Goal: Task Accomplishment & Management: Complete application form

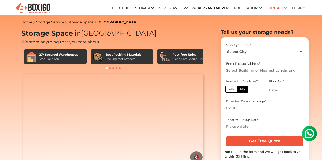
click at [226, 47] on select "Select City Bangalore Bengaluru Bhopal Bhubaneswar Chennai Coimbatore Cuttack D…" at bounding box center [264, 51] width 77 height 9
select select "[GEOGRAPHIC_DATA]"
click option "[GEOGRAPHIC_DATA]" at bounding box center [0, 0] width 0 height 0
click at [257, 68] on input "text" at bounding box center [264, 70] width 77 height 9
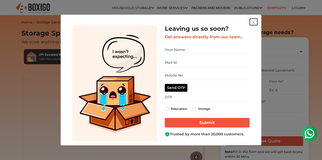
click at [253, 23] on img "get free quote dialog" at bounding box center [254, 22] width 5 height 5
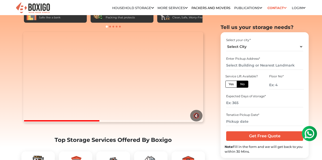
scroll to position [43, 0]
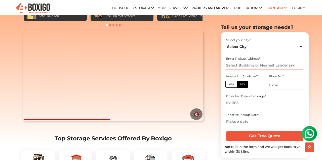
click at [266, 64] on input "text" at bounding box center [264, 65] width 77 height 9
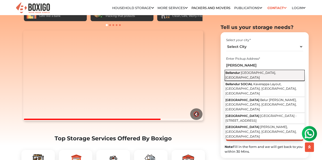
click at [237, 71] on button "Bellandur Bengaluru, Karnataka" at bounding box center [265, 75] width 80 height 11
type input "Bellandur, Bengaluru, Karnataka"
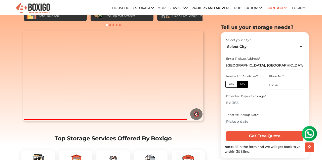
click at [241, 84] on label "No" at bounding box center [243, 84] width 12 height 7
click at [241, 84] on input "No" at bounding box center [242, 83] width 3 height 3
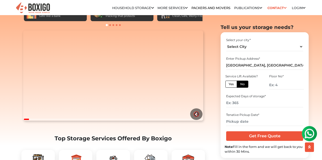
click at [229, 85] on label "Yes" at bounding box center [232, 84] width 12 height 7
click at [229, 85] on input "Yes" at bounding box center [230, 83] width 3 height 3
radio input "true"
click at [246, 85] on label "No" at bounding box center [243, 84] width 12 height 7
click at [244, 85] on input "No" at bounding box center [242, 83] width 3 height 3
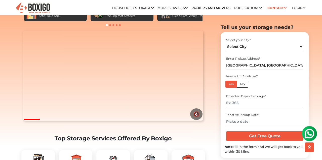
radio input "true"
click at [233, 84] on label "Yes" at bounding box center [232, 84] width 12 height 7
click at [232, 84] on input "Yes" at bounding box center [230, 83] width 3 height 3
radio input "true"
click at [251, 104] on input "number" at bounding box center [264, 103] width 77 height 9
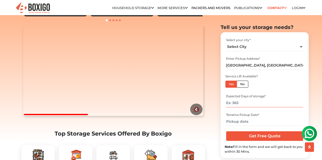
scroll to position [48, 0]
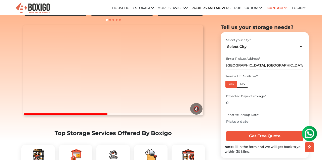
type input "0"
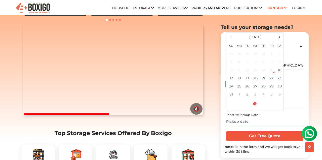
click at [252, 121] on input "text" at bounding box center [264, 121] width 77 height 9
click at [293, 39] on div "Select your city *" at bounding box center [264, 40] width 77 height 5
click at [262, 122] on input "text" at bounding box center [264, 121] width 77 height 9
click at [222, 112] on div "Select your city * Select City Bangalore Bengaluru Bhopal Bhubaneswar Chennai C…" at bounding box center [265, 95] width 88 height 126
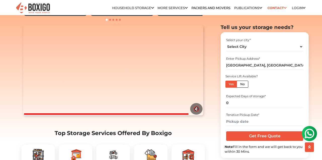
scroll to position [94, 0]
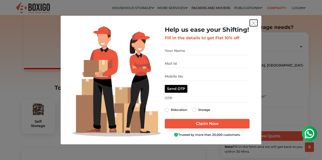
click at [254, 23] on img "get free quote dialog" at bounding box center [254, 23] width 5 height 5
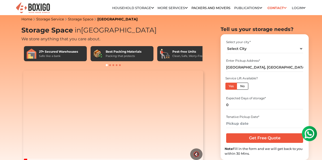
scroll to position [0, 0]
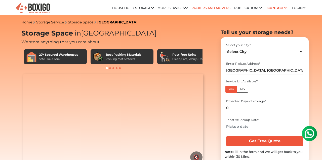
click at [215, 9] on link "Packers and Movers" at bounding box center [211, 8] width 39 height 4
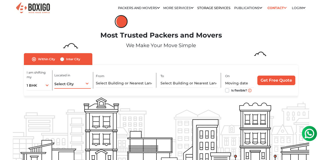
click at [82, 85] on div "Select City Select City Bangalore Bengaluru Bhopal Bhubaneswar Chennai Coimbato…" at bounding box center [72, 83] width 37 height 11
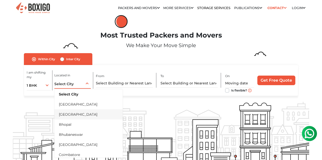
click at [87, 114] on li "[GEOGRAPHIC_DATA]" at bounding box center [88, 114] width 69 height 10
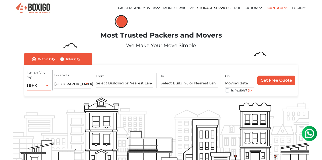
click at [42, 87] on div "1 BHK 1 BHK 2 BHK 3 BHK 3 + BHK FEW ITEMS" at bounding box center [39, 85] width 24 height 11
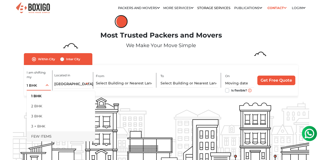
click at [56, 137] on li "FEW ITEMS" at bounding box center [61, 136] width 69 height 10
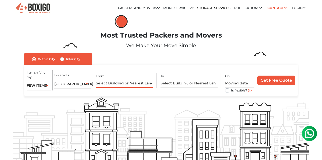
click at [128, 85] on input "text" at bounding box center [124, 83] width 57 height 9
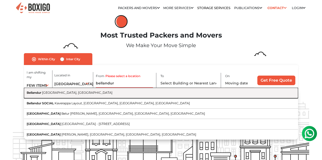
click at [122, 93] on button "Bellandur Bengaluru, Karnataka" at bounding box center [161, 93] width 275 height 10
type input "[GEOGRAPHIC_DATA], [GEOGRAPHIC_DATA], [GEOGRAPHIC_DATA]"
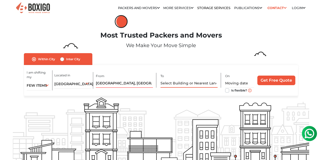
click at [194, 81] on input "text" at bounding box center [189, 83] width 57 height 9
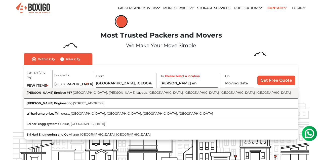
click at [173, 92] on span "Whitefield Main Road, Patel Narayanswamy Layout, Siddapura, Whitefield, Bengalu…" at bounding box center [182, 93] width 218 height 4
type input "Sri Hari Enclave #17, Whitefield Main Road, Patel Narayanswamy Layout, Siddapur…"
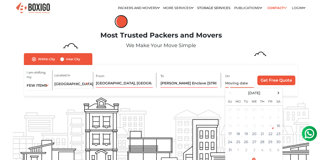
click at [248, 85] on input "text" at bounding box center [239, 83] width 29 height 9
click at [278, 125] on td "16" at bounding box center [279, 126] width 8 height 8
type input "08/16/2025 5:49 PM"
click at [247, 83] on input "08/16/2025 5:49 PM" at bounding box center [239, 83] width 29 height 9
click at [271, 81] on input "Get Free Quote" at bounding box center [277, 81] width 38 height 10
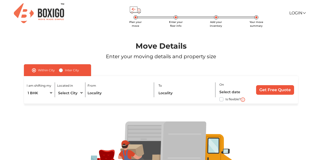
click at [225, 99] on div "Is flexible?" at bounding box center [236, 99] width 32 height 6
click at [226, 100] on label "Is flexible?" at bounding box center [233, 98] width 15 height 5
click at [28, 100] on input "Is flexible?" at bounding box center [26, 98] width 4 height 5
checkbox input "true"
click at [57, 88] on select "Select City [GEOGRAPHIC_DATA] [GEOGRAPHIC_DATA] [GEOGRAPHIC_DATA] [GEOGRAPHIC_D…" at bounding box center [70, 92] width 27 height 9
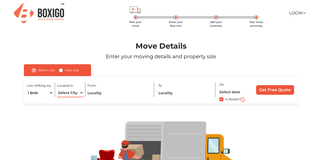
select select "Bengaluru"
click option "Bengaluru" at bounding box center [0, 0] width 0 height 0
click at [27, 88] on select "1 BHK 2 BHK 3 BHK 3 + BHK FEW ITEMS" at bounding box center [40, 92] width 27 height 9
select select "FEW ITEMS"
click option "FEW ITEMS" at bounding box center [0, 0] width 0 height 0
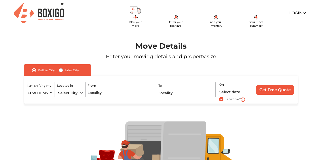
click at [105, 94] on input "text" at bounding box center [119, 92] width 63 height 9
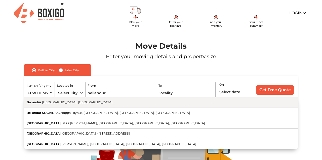
click at [112, 104] on button "Bellandur Bengaluru, Karnataka" at bounding box center [161, 102] width 275 height 10
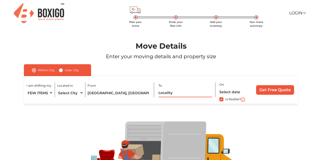
click at [165, 90] on input "text" at bounding box center [186, 92] width 54 height 9
click at [134, 94] on input "Bellandur, Bengaluru, Karnataka" at bounding box center [119, 92] width 63 height 9
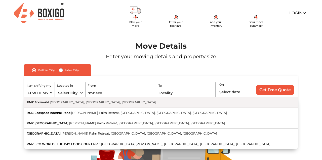
click at [129, 101] on button "RMZ Ecoworld Bellandur, Bengaluru, Karnataka" at bounding box center [161, 102] width 275 height 10
type input "RMZ Ecoworld, Bellandur, Bengaluru, Karnataka"
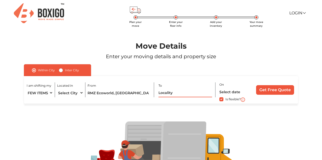
click at [183, 90] on input "text" at bounding box center [186, 92] width 54 height 9
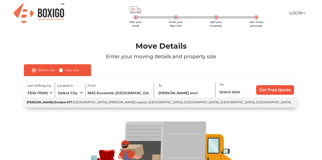
click at [175, 104] on span "Whitefield Main Road, Patel Narayanswamy Layout, Siddapura, Whitefield, Bengalu…" at bounding box center [182, 102] width 218 height 4
type input "Sri Hari Enclave #17, Whitefield Main Road, Patel Narayanswamy Layout, Siddapur…"
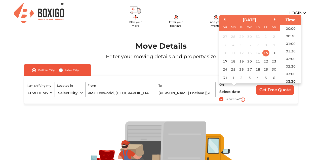
click at [229, 93] on input "text" at bounding box center [236, 91] width 32 height 9
click at [277, 52] on div "16" at bounding box center [274, 53] width 7 height 7
click at [297, 30] on li "11:00" at bounding box center [290, 31] width 21 height 8
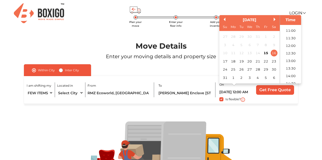
type input "16/08/2025 11:00 AM"
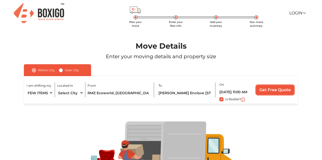
click at [275, 90] on input "Get Free Quote" at bounding box center [275, 90] width 38 height 10
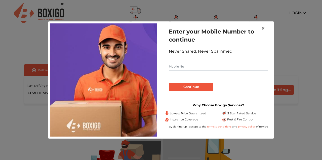
click at [208, 67] on input "text" at bounding box center [218, 66] width 99 height 8
type input "8956758226"
click at [169, 83] on button "Continue" at bounding box center [191, 87] width 45 height 9
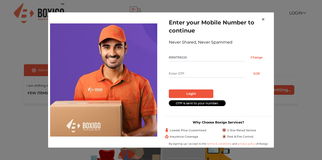
click at [189, 70] on input "text" at bounding box center [207, 74] width 76 height 8
type input "5490"
click at [169, 89] on button "Login" at bounding box center [191, 93] width 45 height 9
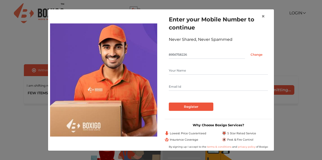
click at [182, 69] on input "text" at bounding box center [218, 71] width 99 height 8
click at [183, 86] on input "text" at bounding box center [218, 87] width 99 height 8
type input "atulthakre2706@gmail.com"
click at [201, 73] on input "text" at bounding box center [218, 71] width 99 height 8
type input "Atul Thakre"
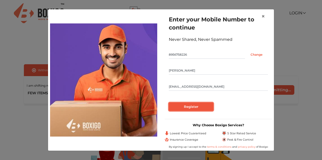
click at [185, 109] on input "Register" at bounding box center [191, 107] width 45 height 9
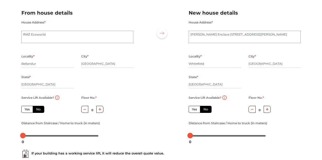
scroll to position [32, 0]
click at [27, 111] on label "Yes" at bounding box center [27, 109] width 12 height 7
click at [27, 110] on input "Yes" at bounding box center [26, 108] width 3 height 3
radio input "true"
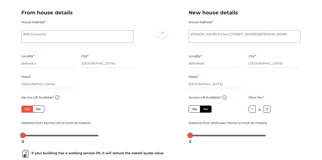
click at [193, 110] on label "Yes" at bounding box center [195, 109] width 12 height 7
click at [193, 110] on input "Yes" at bounding box center [193, 108] width 3 height 3
radio input "false"
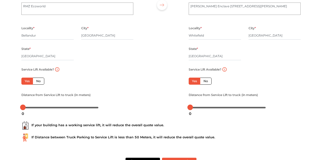
scroll to position [78, 0]
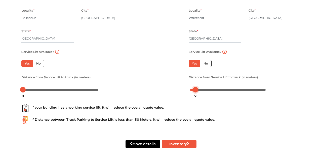
click at [195, 91] on div at bounding box center [228, 89] width 76 height 3
click at [199, 90] on div at bounding box center [198, 90] width 6 height 6
drag, startPoint x: 24, startPoint y: 90, endPoint x: 55, endPoint y: 88, distance: 30.3
click at [55, 88] on div at bounding box center [53, 90] width 6 height 6
drag, startPoint x: 199, startPoint y: 88, endPoint x: 195, endPoint y: 90, distance: 4.1
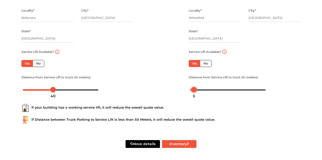
click at [195, 90] on div at bounding box center [194, 90] width 6 height 6
click at [186, 148] on button "Inventory" at bounding box center [179, 144] width 35 height 8
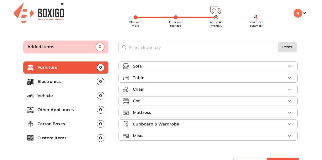
click at [186, 147] on div "Sofa Table Chair Cot Mattress Cupboard & Wardrobe Misc." at bounding box center [209, 104] width 184 height 95
click at [190, 88] on div "Chair" at bounding box center [209, 89] width 153 height 6
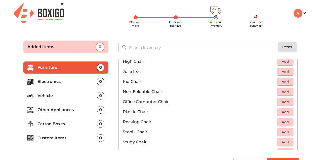
scroll to position [138, 0]
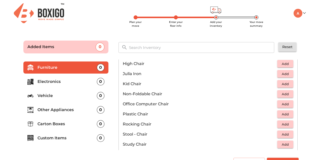
click at [157, 103] on p "Office Computer Chair" at bounding box center [200, 104] width 155 height 6
click at [283, 103] on span "Add" at bounding box center [285, 104] width 11 height 6
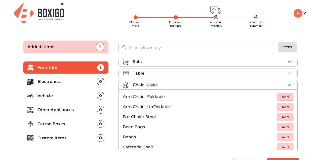
scroll to position [12, 0]
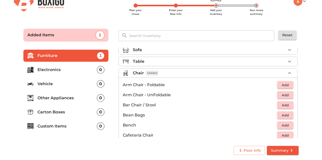
click at [288, 150] on span "Summary" at bounding box center [283, 150] width 24 height 6
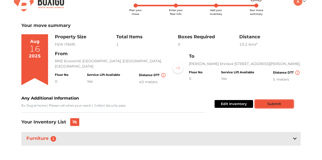
click at [281, 105] on button "Submit" at bounding box center [274, 104] width 38 height 8
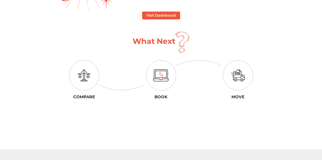
scroll to position [91, 0]
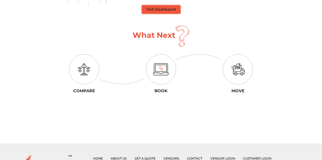
click at [155, 13] on button "Visit Dashboard" at bounding box center [161, 10] width 38 height 8
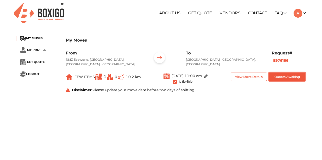
click at [278, 73] on button "Quotes Awaiting" at bounding box center [287, 77] width 37 height 8
